Goal: Information Seeking & Learning: Find specific fact

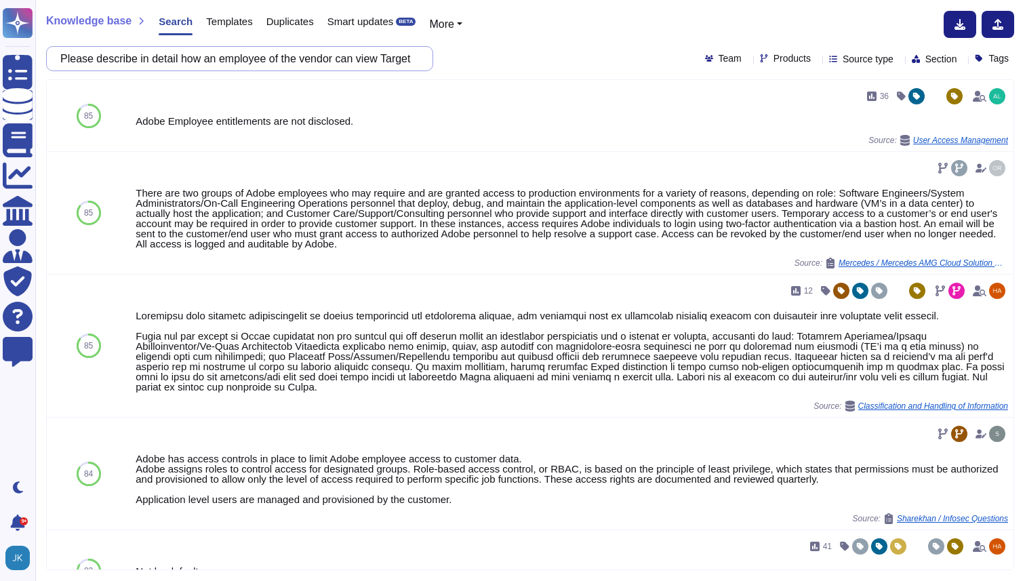
scroll to position [1009, 0]
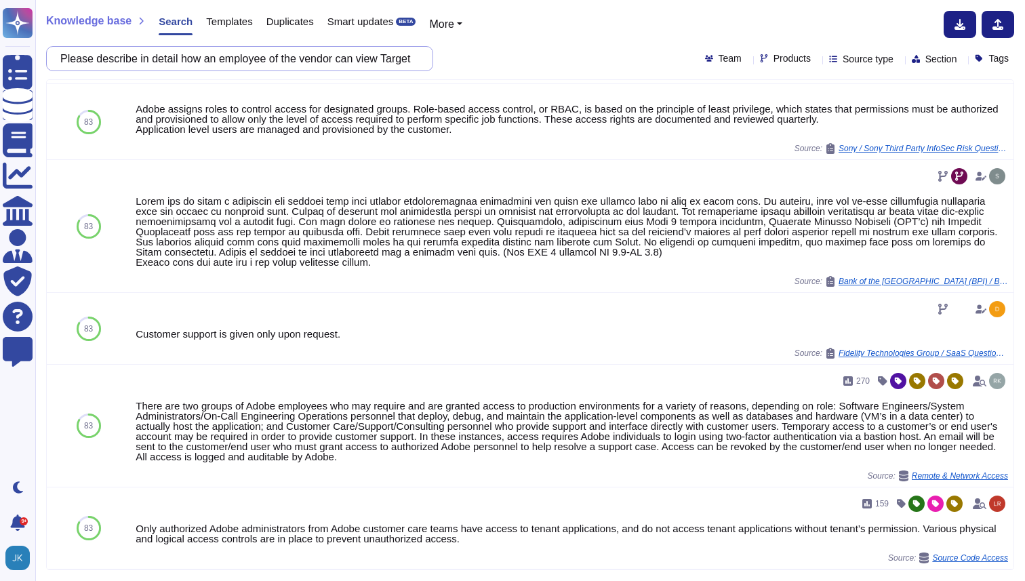
click at [275, 58] on input "Please describe in detail how an employee of the vendor can view Target data. A…" at bounding box center [236, 59] width 365 height 24
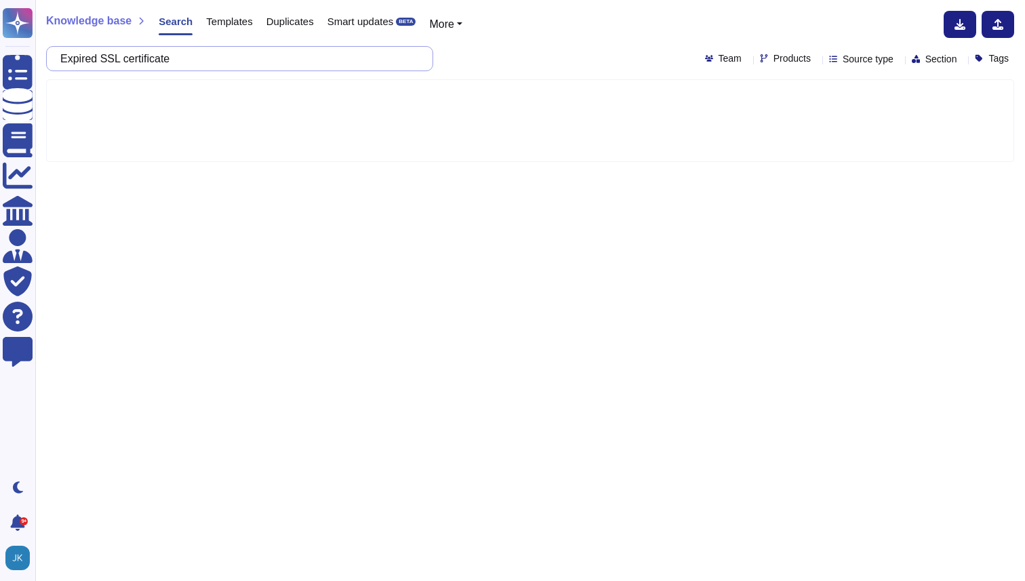
type input "Expired SSL certificate"
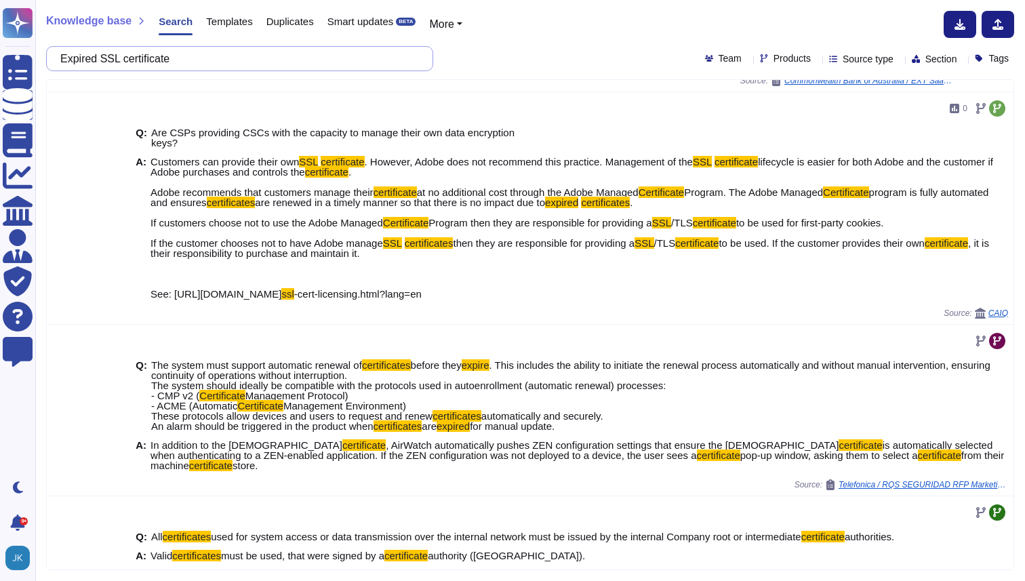
scroll to position [470, 0]
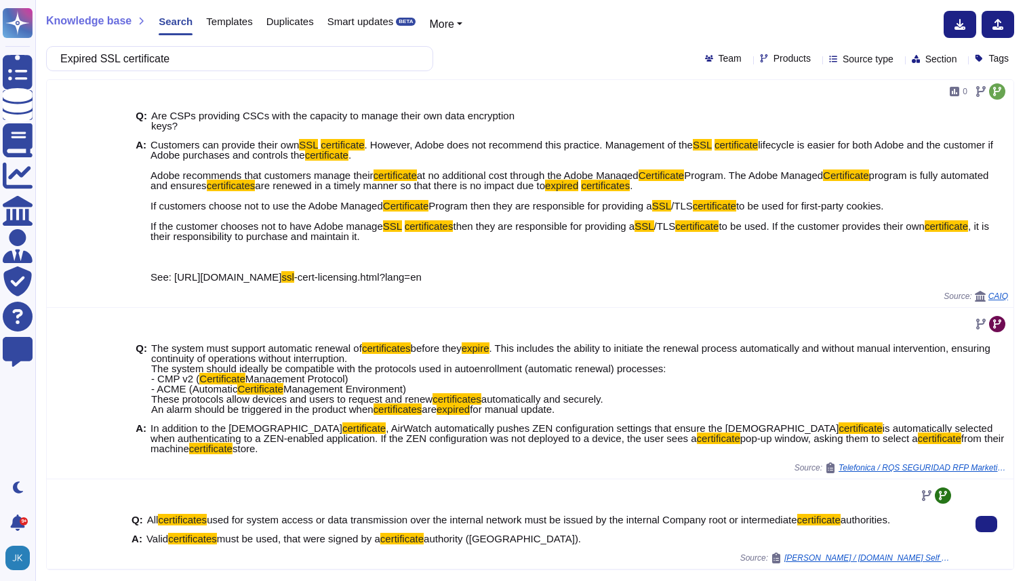
click at [437, 517] on span "used for system access or data transmission over the internal network must be i…" at bounding box center [502, 520] width 590 height 12
click at [420, 537] on mark "certificate" at bounding box center [401, 539] width 43 height 12
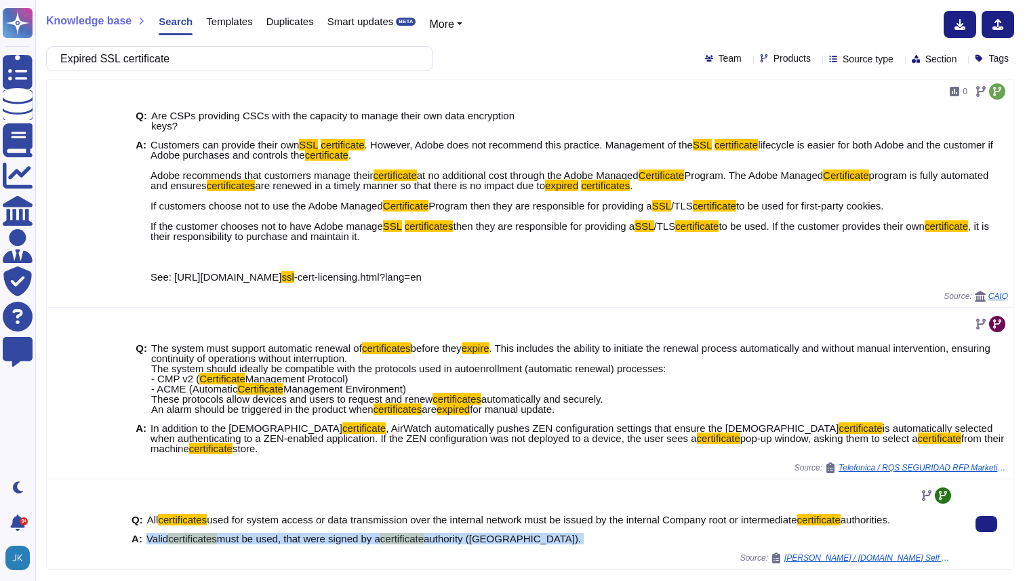
click at [420, 537] on mark "certificate" at bounding box center [401, 539] width 43 height 12
copy span "Valid certificates must be used, that were signed by a certificate authority (C…"
